Goal: Check status

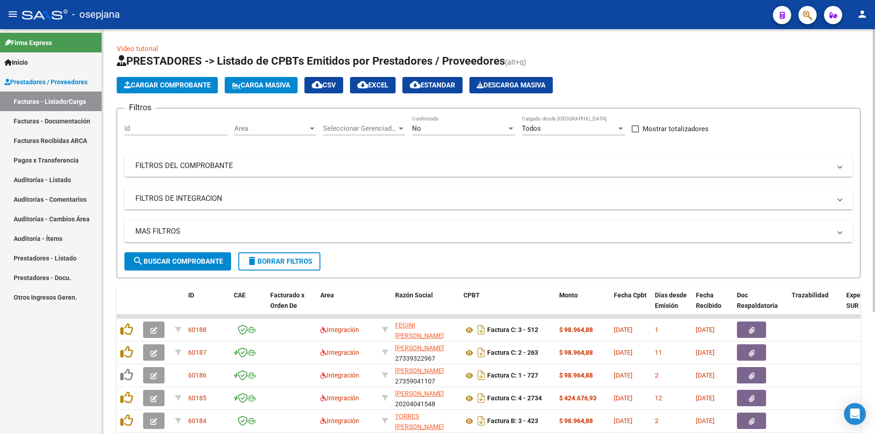
click at [445, 124] on div "No Confirmado" at bounding box center [463, 126] width 103 height 20
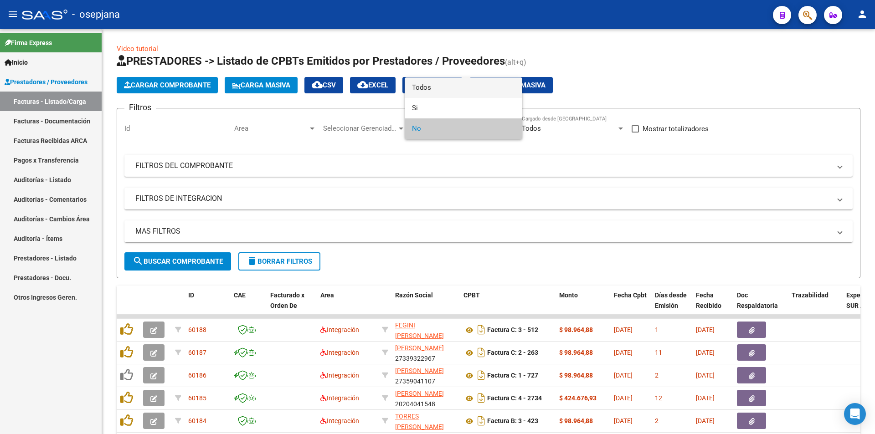
click at [456, 86] on span "Todos" at bounding box center [463, 88] width 103 height 21
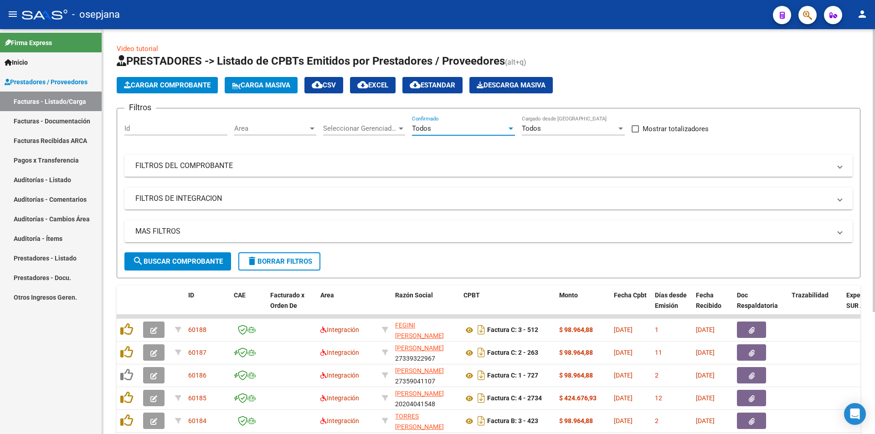
click at [302, 126] on span "Area" at bounding box center [271, 128] width 74 height 8
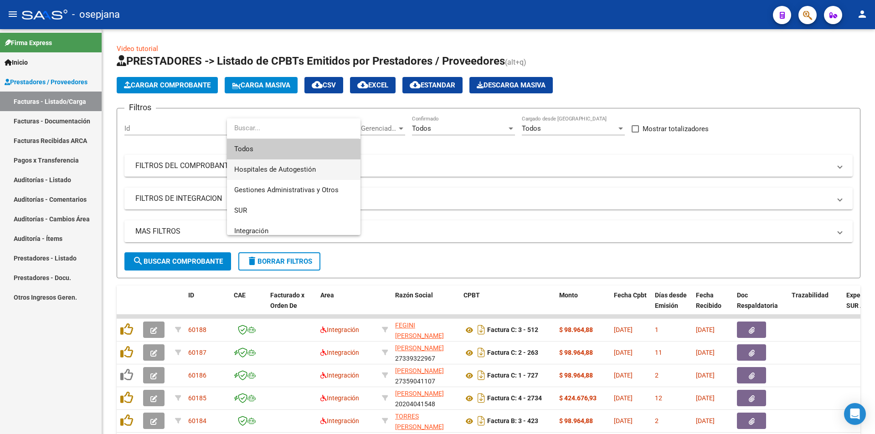
click at [271, 168] on span "Hospitales de Autogestión" at bounding box center [275, 169] width 82 height 8
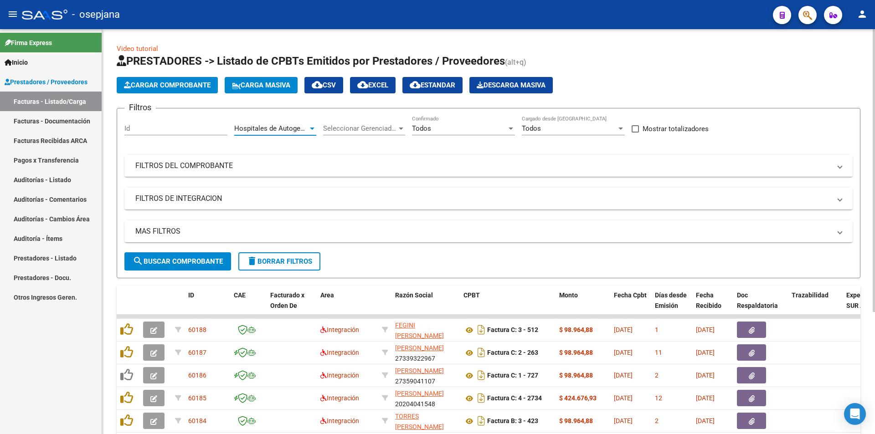
click at [244, 169] on mat-panel-title "FILTROS DEL COMPROBANTE" at bounding box center [483, 166] width 696 height 10
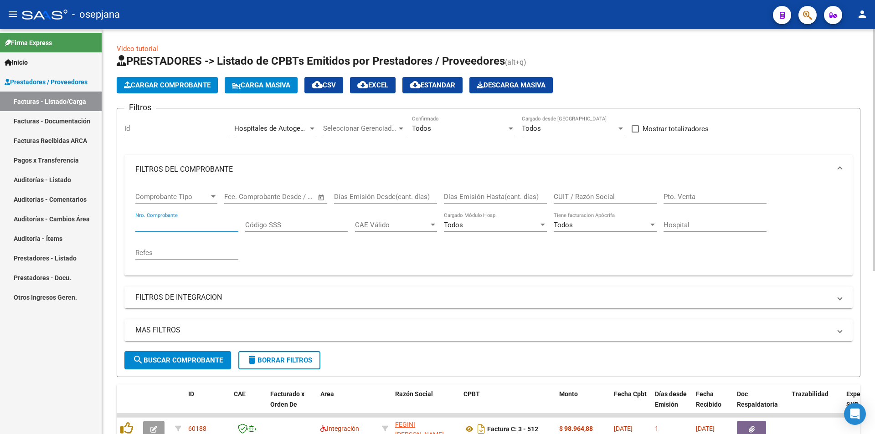
click at [207, 225] on input "Nro. Comprobante" at bounding box center [186, 225] width 103 height 8
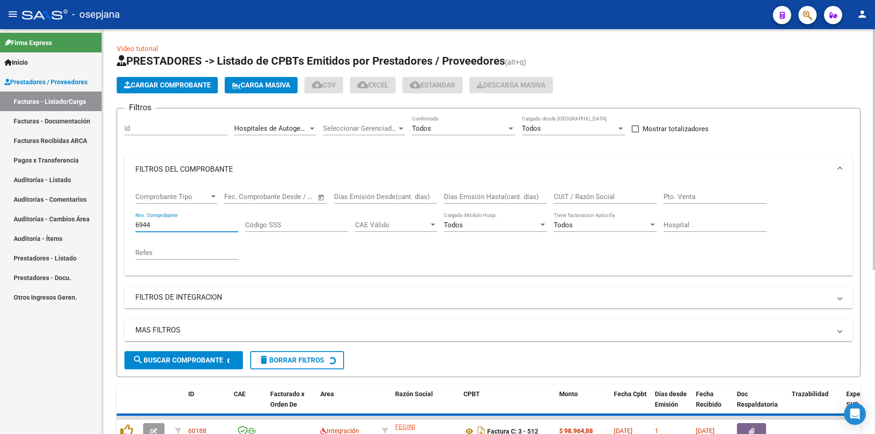
type input "6944"
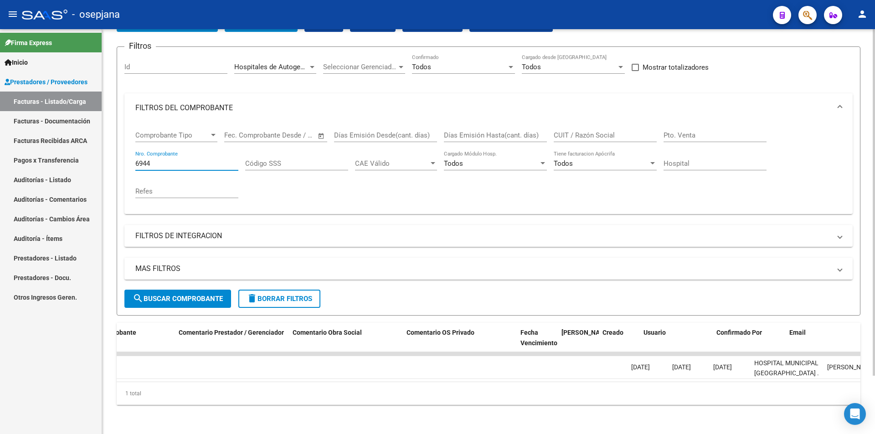
scroll to position [0, 1006]
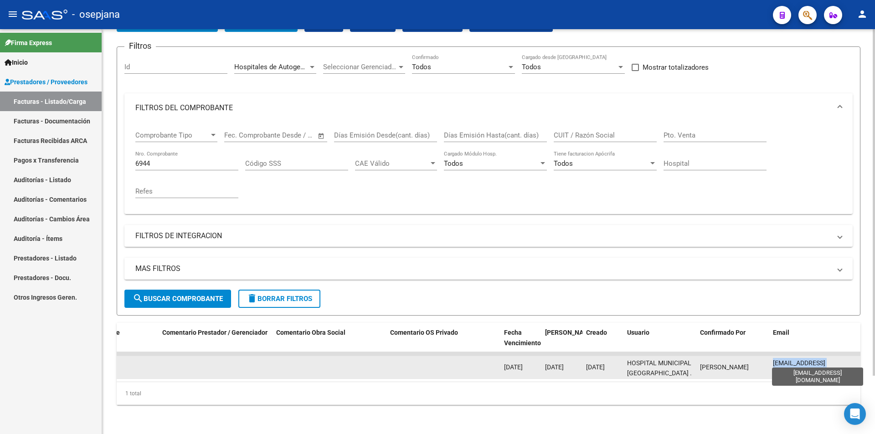
drag, startPoint x: 767, startPoint y: 358, endPoint x: 853, endPoint y: 362, distance: 85.4
copy div "[EMAIL_ADDRESS][DOMAIN_NAME]"
